Goal: Task Accomplishment & Management: Complete application form

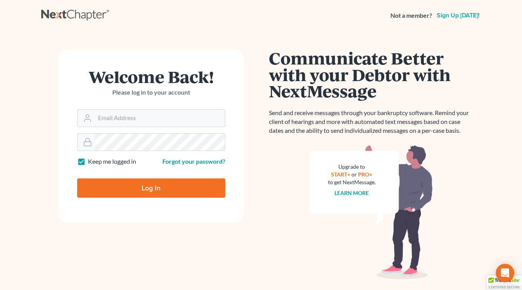
type input "[EMAIL_ADDRESS][DOMAIN_NAME]"
click at [168, 194] on input "Log In" at bounding box center [151, 187] width 148 height 19
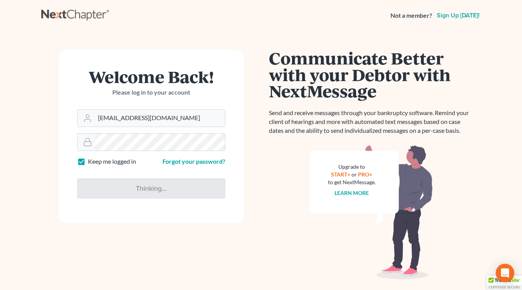
type input "Thinking..."
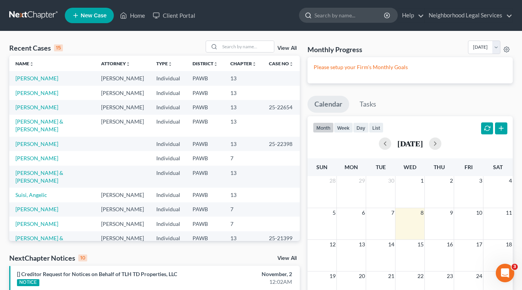
click at [325, 15] on input "search" at bounding box center [350, 15] width 71 height 14
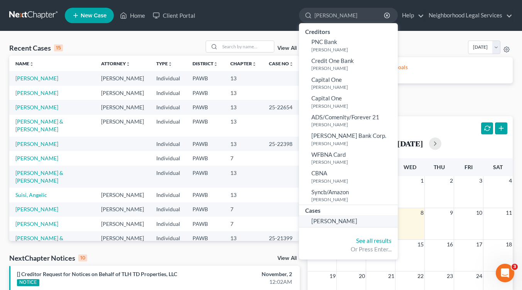
type input "[PERSON_NAME]"
click at [321, 221] on span "[PERSON_NAME]" at bounding box center [335, 220] width 46 height 7
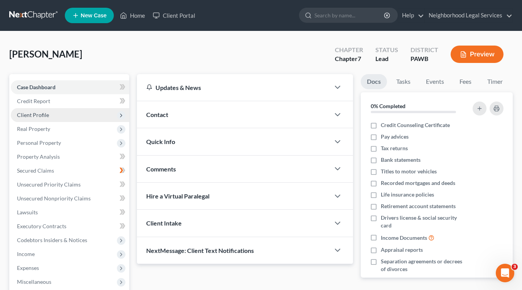
click at [42, 114] on span "Client Profile" at bounding box center [33, 115] width 32 height 7
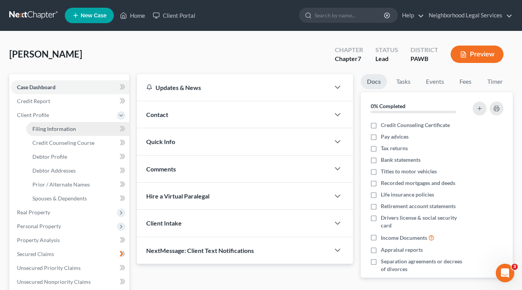
click at [51, 130] on span "Filing Information" at bounding box center [54, 128] width 44 height 7
select select "1"
select select "0"
select select "1"
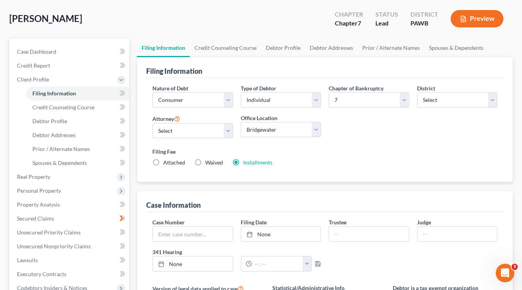
scroll to position [77, 0]
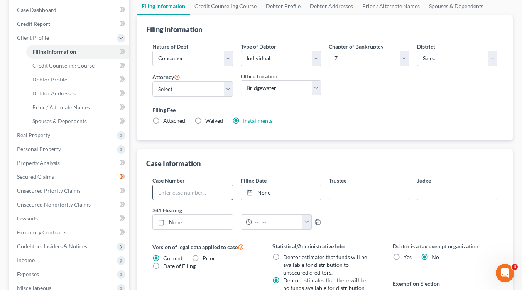
click at [192, 190] on input "text" at bounding box center [193, 192] width 80 height 15
type input "25-22465"
click at [347, 194] on input "text" at bounding box center [369, 192] width 80 height 15
type input "Bononi"
click at [434, 191] on input "text" at bounding box center [458, 192] width 80 height 15
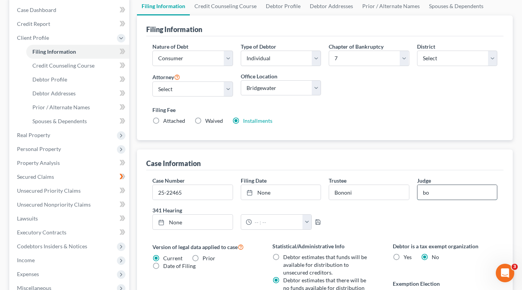
type input "b"
type input "[PERSON_NAME]"
type input "[DATE]"
click at [160, 220] on icon at bounding box center [161, 222] width 6 height 6
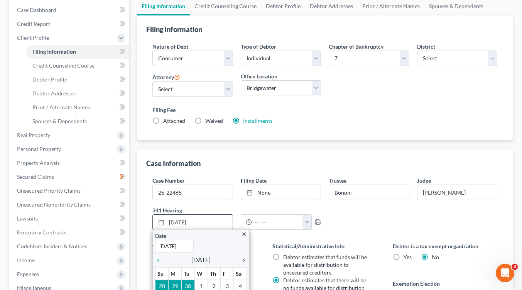
click at [244, 260] on icon "chevron_right" at bounding box center [242, 260] width 10 height 6
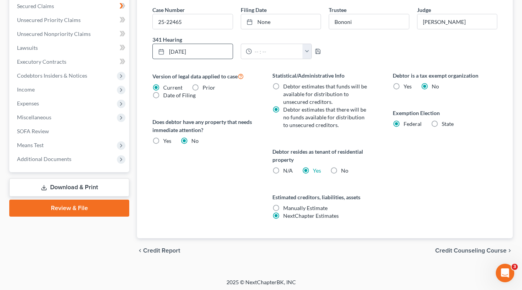
scroll to position [250, 0]
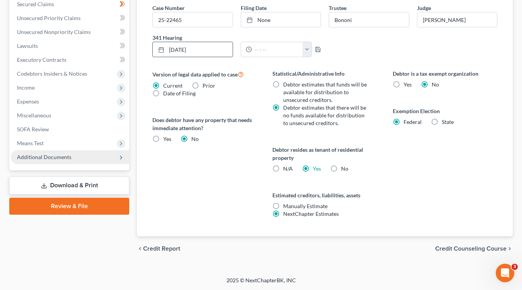
click at [121, 158] on polyline at bounding box center [121, 157] width 2 height 3
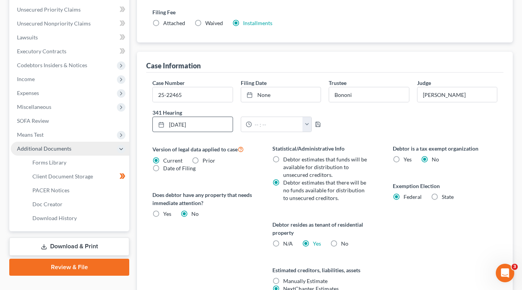
scroll to position [166, 0]
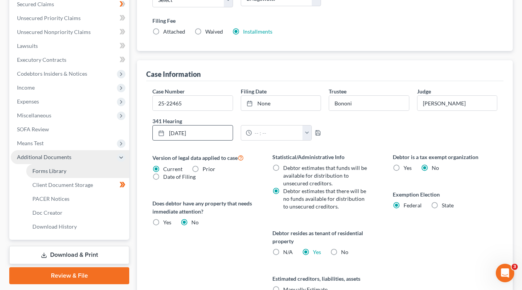
click at [65, 172] on span "Forms Library" at bounding box center [49, 171] width 34 height 7
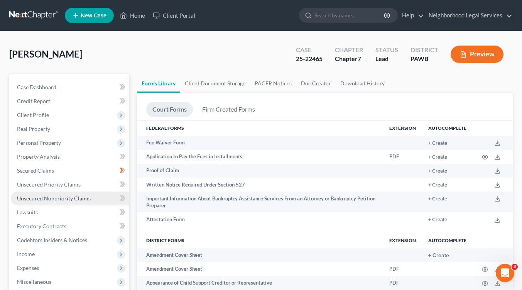
click at [39, 200] on span "Unsecured Nonpriority Claims" at bounding box center [54, 198] width 74 height 7
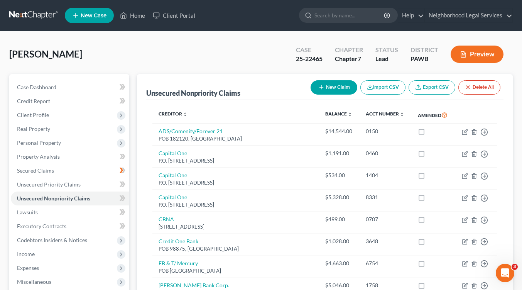
click at [319, 86] on icon "button" at bounding box center [322, 87] width 6 height 6
select select "0"
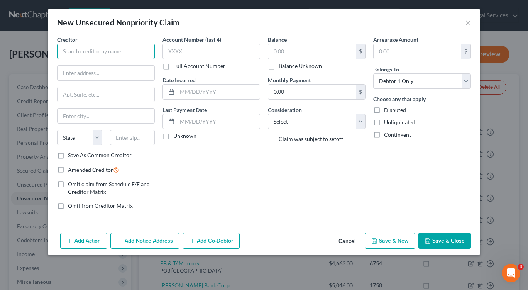
click at [75, 55] on input "text" at bounding box center [106, 51] width 98 height 15
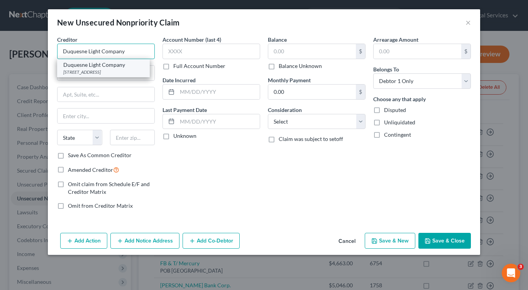
type input "Duquesne Light Company"
click at [85, 73] on div "[STREET_ADDRESS]" at bounding box center [103, 72] width 80 height 7
type input "[STREET_ADDRESS]"
type input "[GEOGRAPHIC_DATA]"
select select "39"
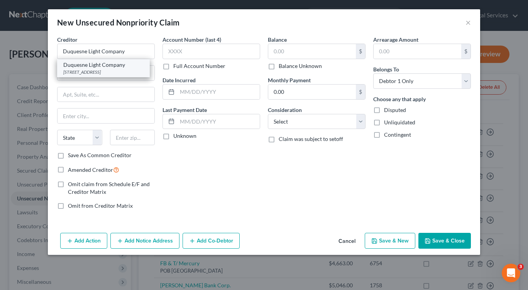
type input "15219"
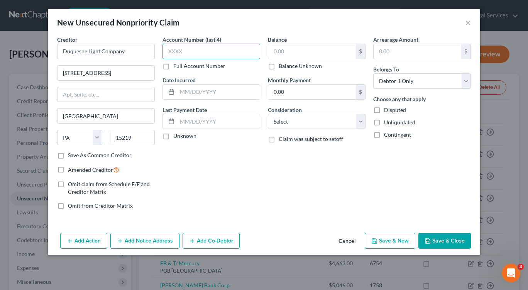
click at [170, 53] on input "text" at bounding box center [212, 51] width 98 height 15
type input "1950"
click at [68, 168] on label "Amended Creditor" at bounding box center [93, 169] width 51 height 9
click at [71, 168] on input "Amended Creditor" at bounding box center [73, 167] width 5 height 5
checkbox input "true"
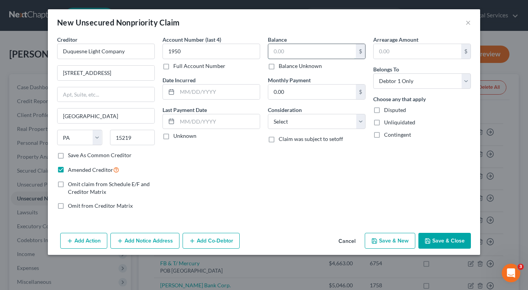
click at [286, 53] on input "text" at bounding box center [312, 51] width 88 height 15
type input "1,065.43"
click at [361, 121] on select "Select Cable / Satellite Services Collection Agency Credit Card Debt Debt Couns…" at bounding box center [317, 121] width 98 height 15
select select "20"
click at [268, 114] on select "Select Cable / Satellite Services Collection Agency Credit Card Debt Debt Couns…" at bounding box center [317, 121] width 98 height 15
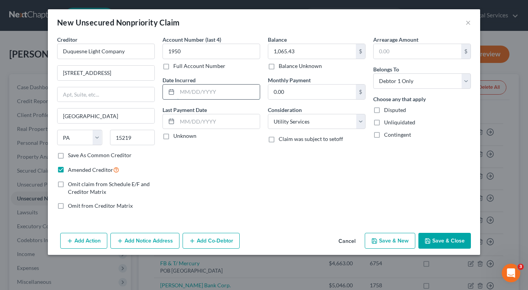
click at [182, 92] on input "text" at bounding box center [218, 92] width 83 height 15
type input "0"
click at [382, 241] on button "Save & New" at bounding box center [390, 241] width 51 height 16
select select "0"
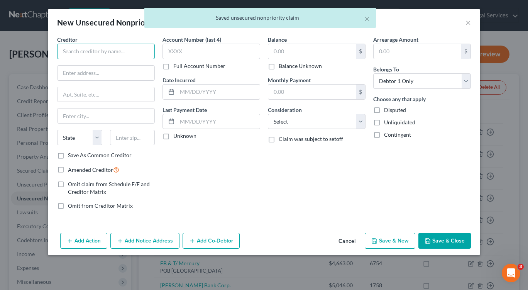
click at [92, 51] on input "text" at bounding box center [106, 51] width 98 height 15
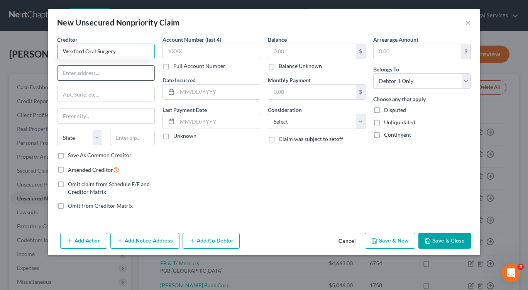
type input "Wexford Oral Surgery"
click at [112, 76] on input "text" at bounding box center [106, 73] width 97 height 15
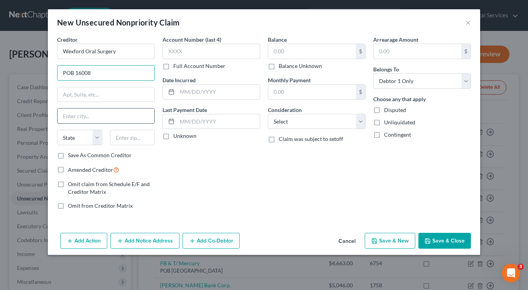
type input "POB 16008"
click at [109, 115] on input "text" at bounding box center [106, 116] width 97 height 15
type input "[GEOGRAPHIC_DATA]"
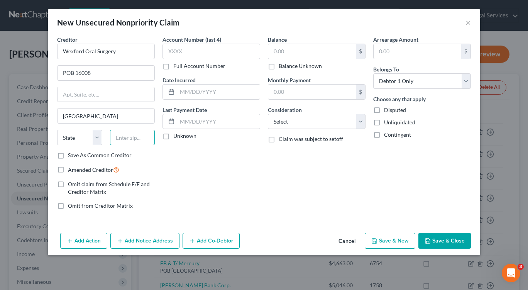
click at [134, 139] on input "text" at bounding box center [132, 137] width 45 height 15
type input "15242"
select select "39"
click at [68, 170] on label "Amended Creditor" at bounding box center [93, 169] width 51 height 9
click at [71, 170] on input "Amended Creditor" at bounding box center [73, 167] width 5 height 5
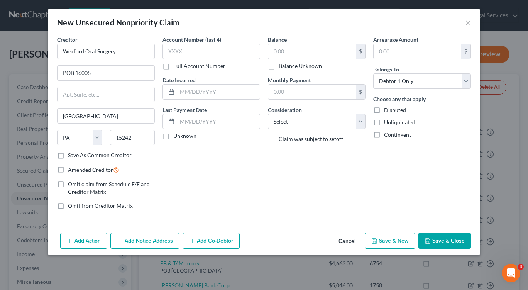
checkbox input "true"
click at [192, 48] on input "text" at bounding box center [212, 51] width 98 height 15
type input "0879"
click at [217, 92] on input "text" at bounding box center [218, 92] width 83 height 15
type input "[DATE]"
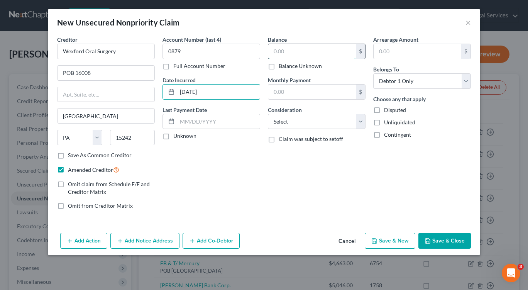
click at [298, 51] on input "text" at bounding box center [312, 51] width 88 height 15
type input "550.00"
click at [358, 121] on select "Select Cable / Satellite Services Collection Agency Credit Card Debt Debt Couns…" at bounding box center [317, 121] width 98 height 15
select select "9"
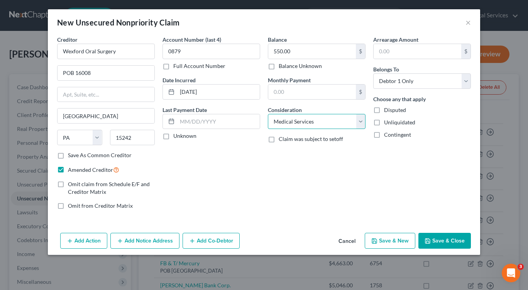
click at [268, 114] on select "Select Cable / Satellite Services Collection Agency Credit Card Debt Debt Couns…" at bounding box center [317, 121] width 98 height 15
click at [390, 241] on button "Save & New" at bounding box center [390, 241] width 51 height 16
select select "0"
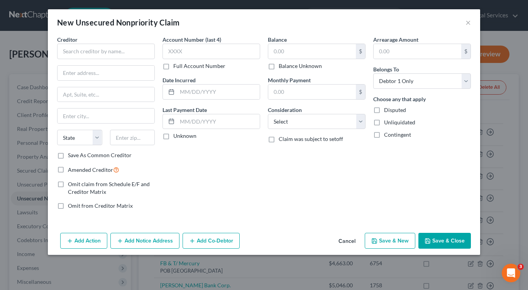
type input "0.00"
click at [468, 23] on button "×" at bounding box center [468, 22] width 5 height 9
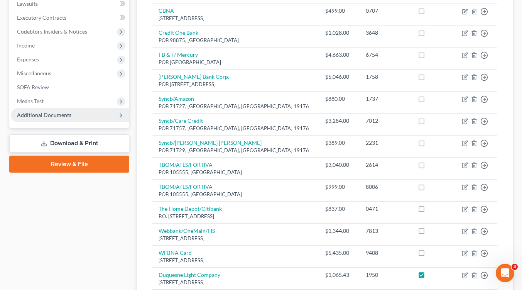
scroll to position [309, 0]
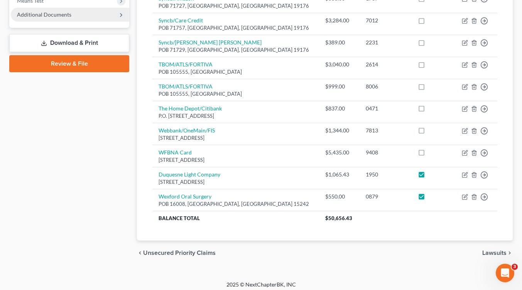
click at [495, 254] on span "Lawsuits" at bounding box center [495, 253] width 24 height 6
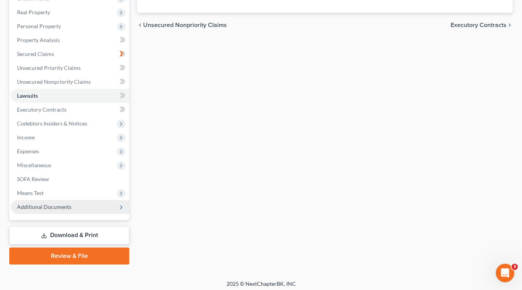
scroll to position [120, 0]
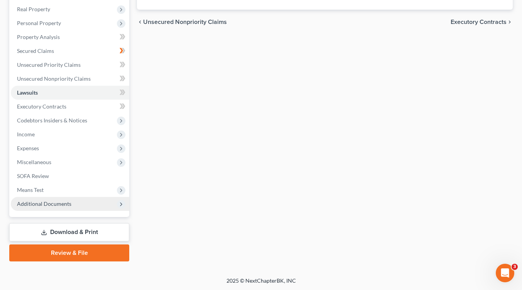
click at [84, 232] on link "Download & Print" at bounding box center [69, 232] width 120 height 18
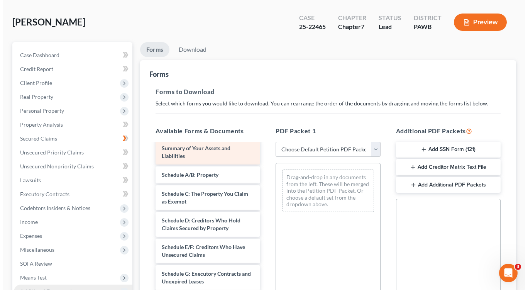
scroll to position [77, 0]
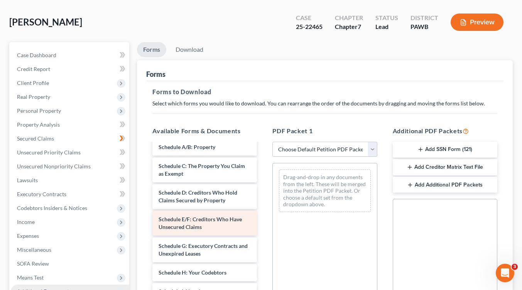
click at [207, 229] on div "Schedule E/F: Creditors Who Have Unsecured Claims" at bounding box center [205, 223] width 105 height 25
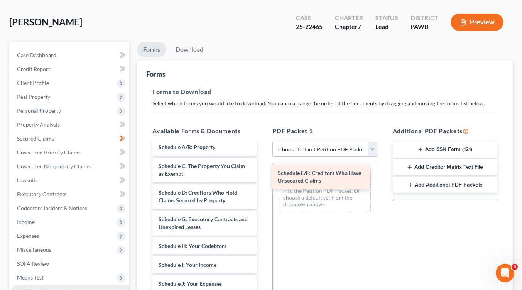
drag, startPoint x: 207, startPoint y: 229, endPoint x: 326, endPoint y: 183, distance: 127.9
click at [263, 183] on div "Schedule E/F: Creditors Who Have Unsecured Claims Installments Fee Sheets Volun…" at bounding box center [204, 281] width 117 height 431
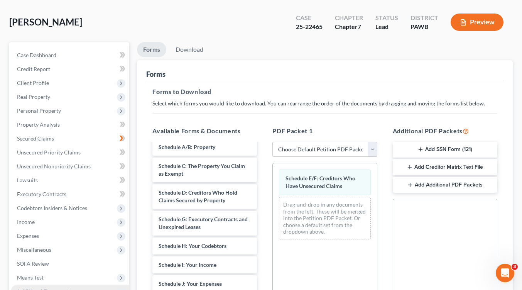
click at [468, 24] on button "Preview" at bounding box center [477, 22] width 53 height 17
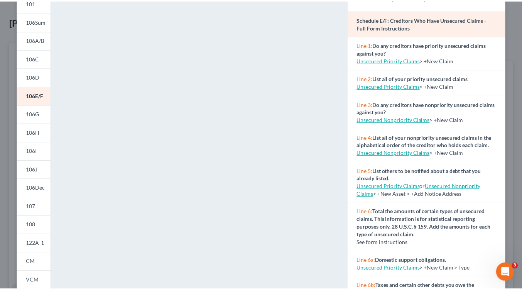
scroll to position [0, 0]
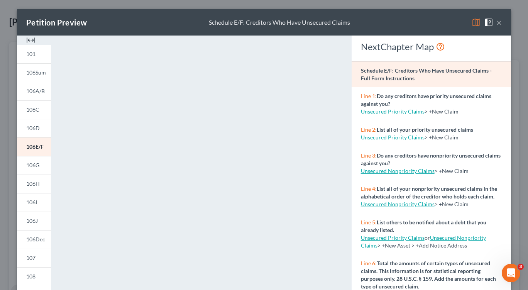
click at [497, 21] on button "×" at bounding box center [499, 22] width 5 height 9
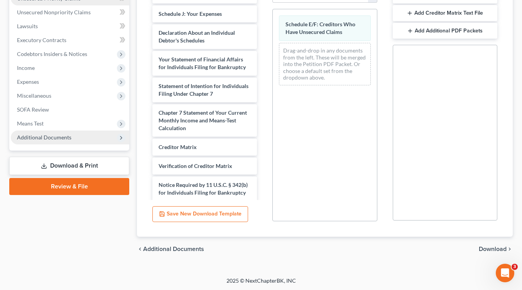
scroll to position [187, 0]
click at [120, 137] on icon at bounding box center [121, 137] width 6 height 6
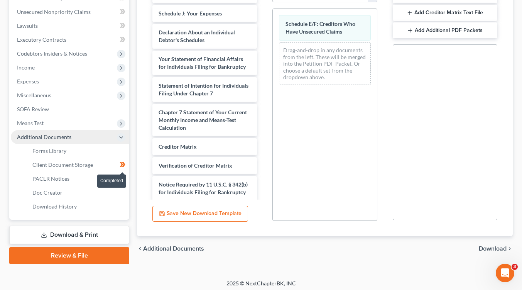
click at [123, 163] on icon at bounding box center [123, 165] width 6 height 10
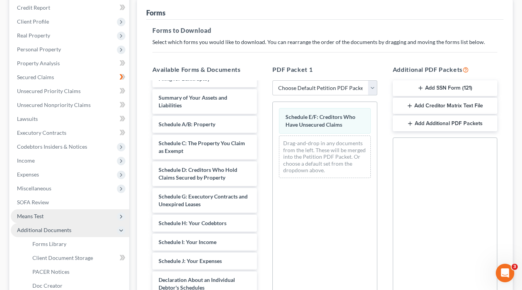
scroll to position [116, 0]
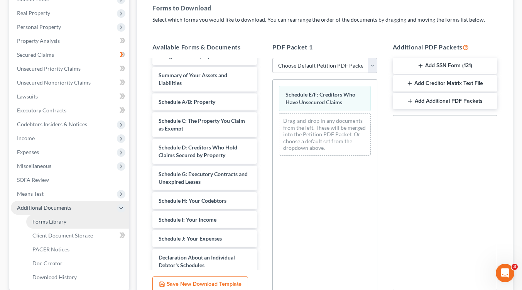
click at [41, 222] on span "Forms Library" at bounding box center [49, 221] width 34 height 7
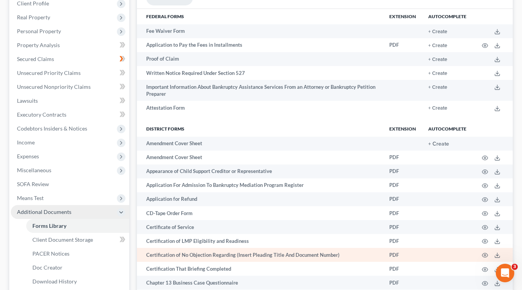
scroll to position [116, 0]
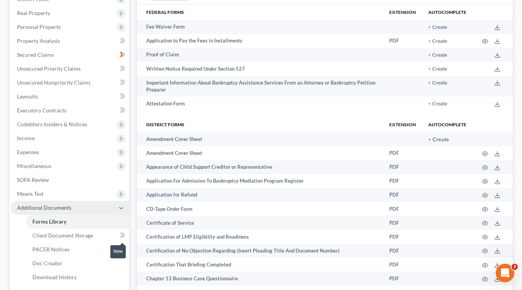
click at [124, 235] on icon at bounding box center [123, 234] width 3 height 5
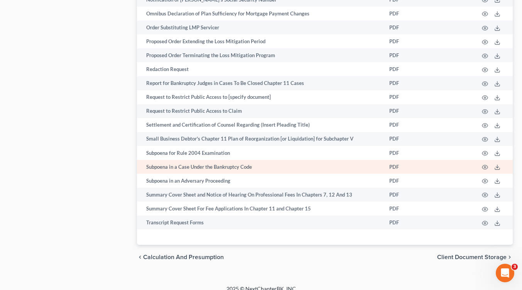
scroll to position [884, 0]
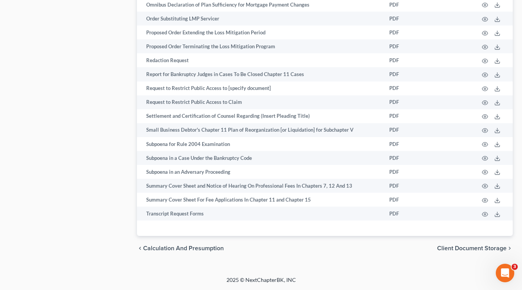
click at [475, 251] on span "Client Document Storage" at bounding box center [473, 248] width 70 height 6
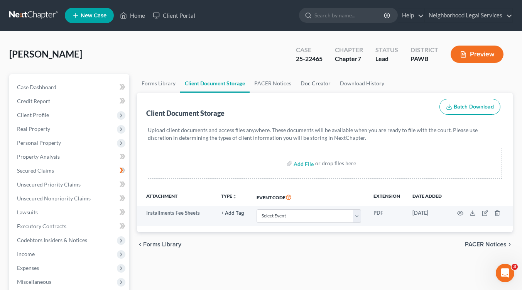
click at [310, 84] on link "Doc Creator" at bounding box center [315, 83] width 39 height 19
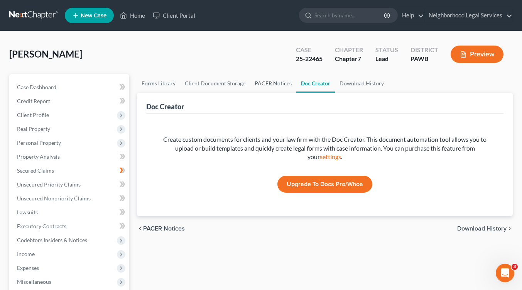
click at [272, 82] on link "PACER Notices" at bounding box center [273, 83] width 46 height 19
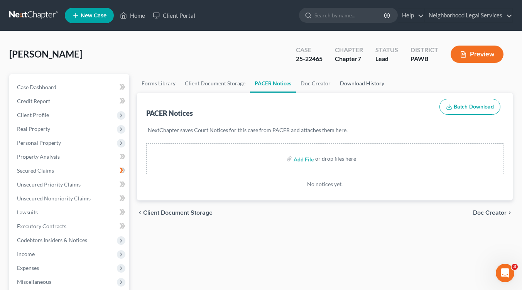
click at [358, 81] on link "Download History" at bounding box center [363, 83] width 54 height 19
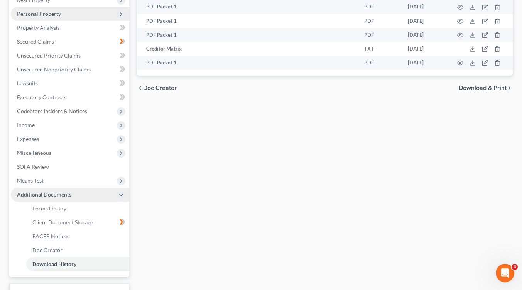
scroll to position [154, 0]
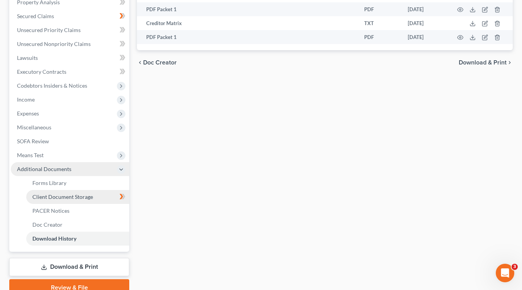
click at [63, 198] on span "Client Document Storage" at bounding box center [62, 196] width 61 height 7
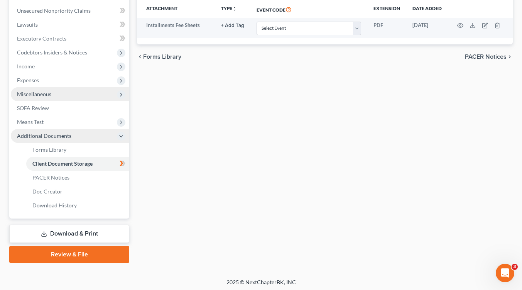
scroll to position [189, 0]
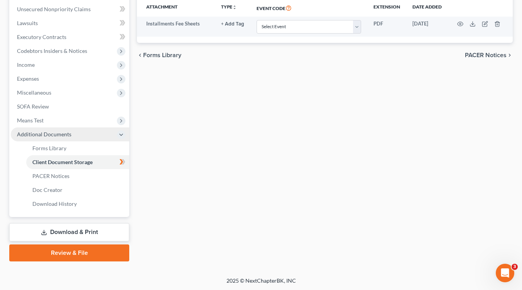
click at [66, 229] on link "Download & Print" at bounding box center [69, 232] width 120 height 18
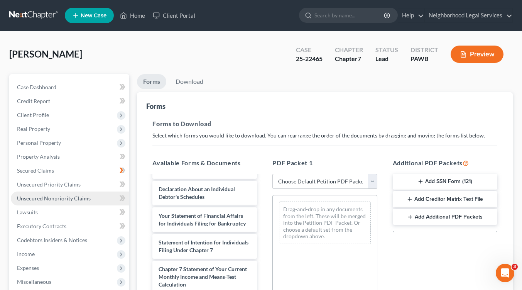
click at [35, 200] on span "Unsecured Nonpriority Claims" at bounding box center [54, 198] width 74 height 7
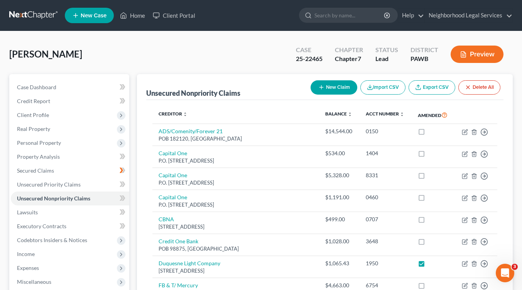
click at [372, 87] on icon "button" at bounding box center [370, 87] width 6 height 6
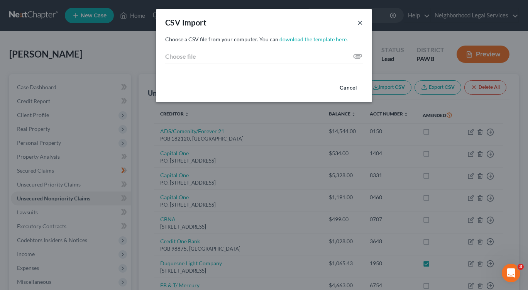
click at [360, 22] on button "×" at bounding box center [360, 22] width 5 height 9
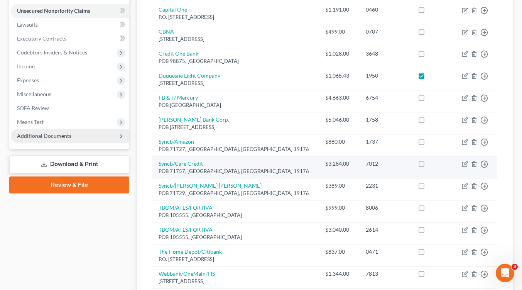
scroll to position [193, 0]
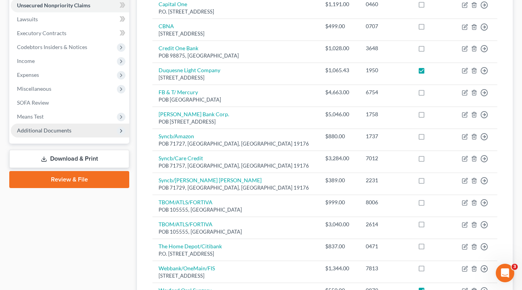
click at [85, 180] on link "Review & File" at bounding box center [69, 179] width 120 height 17
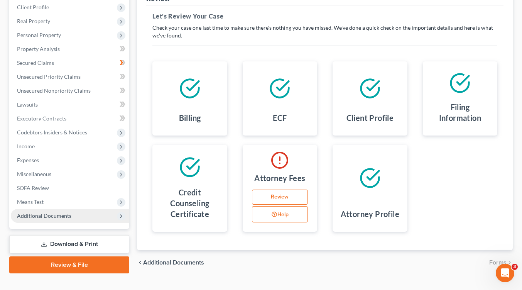
scroll to position [116, 0]
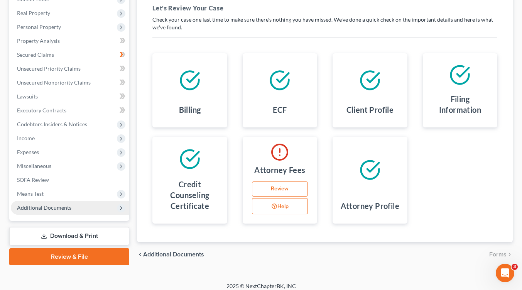
click at [63, 232] on link "Download & Print" at bounding box center [69, 236] width 120 height 18
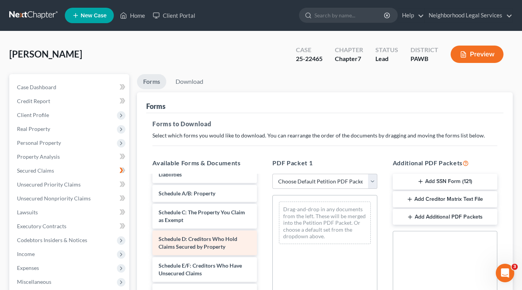
scroll to position [116, 0]
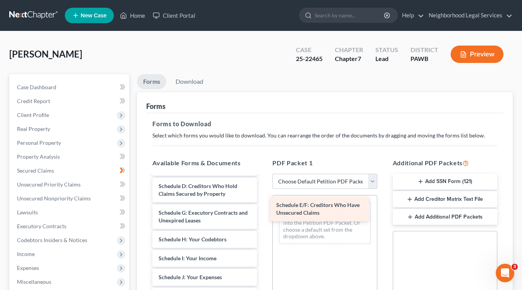
drag, startPoint x: 194, startPoint y: 215, endPoint x: 312, endPoint y: 208, distance: 118.0
click at [263, 208] on div "Schedule E/F: Creditors Who Have Unsecured Claims Installments Fee Sheets Volun…" at bounding box center [204, 275] width 117 height 431
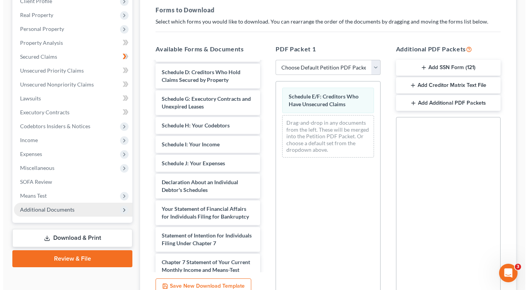
scroll to position [39, 0]
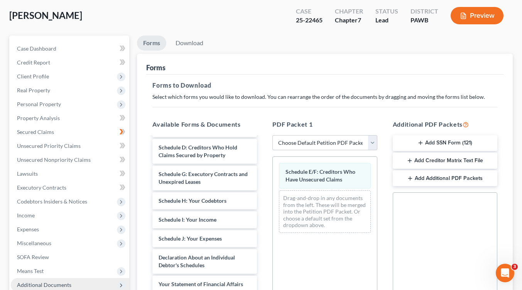
click at [477, 17] on button "Preview" at bounding box center [477, 15] width 53 height 17
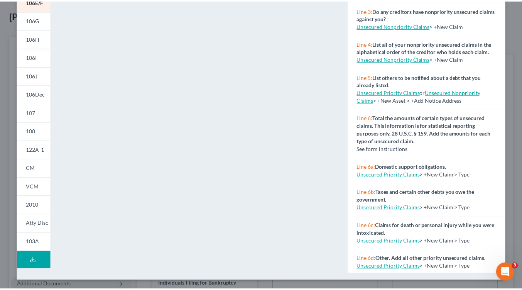
scroll to position [0, 0]
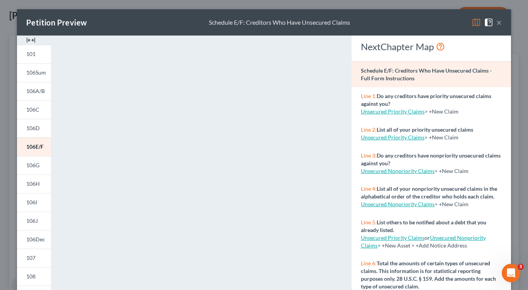
click at [497, 21] on button "×" at bounding box center [499, 22] width 5 height 9
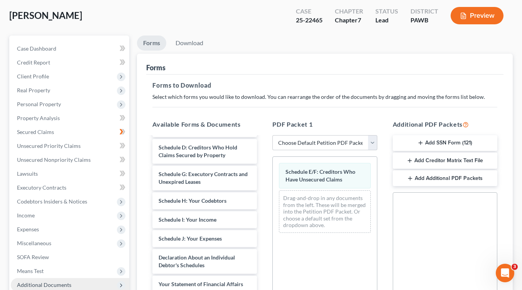
click at [481, 18] on button "Preview" at bounding box center [477, 15] width 53 height 17
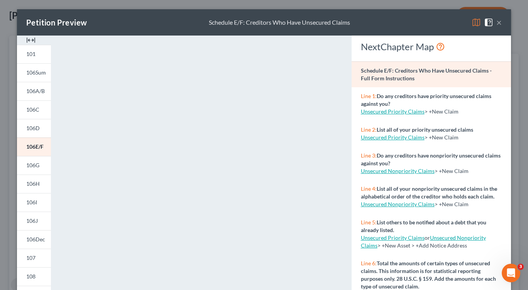
click at [497, 22] on button "×" at bounding box center [499, 22] width 5 height 9
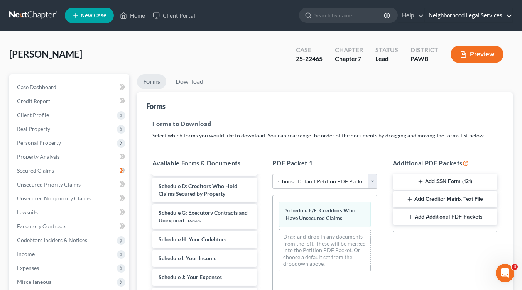
click at [498, 14] on link "Neighborhood Legal Services" at bounding box center [469, 15] width 88 height 14
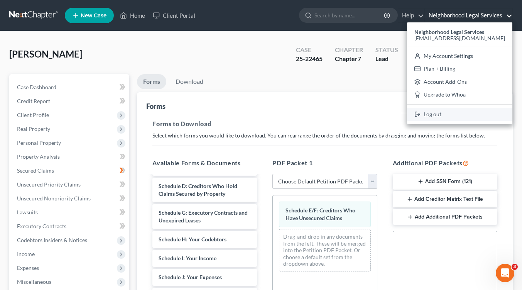
click at [453, 114] on link "Log out" at bounding box center [459, 114] width 105 height 13
